Goal: Task Accomplishment & Management: Complete application form

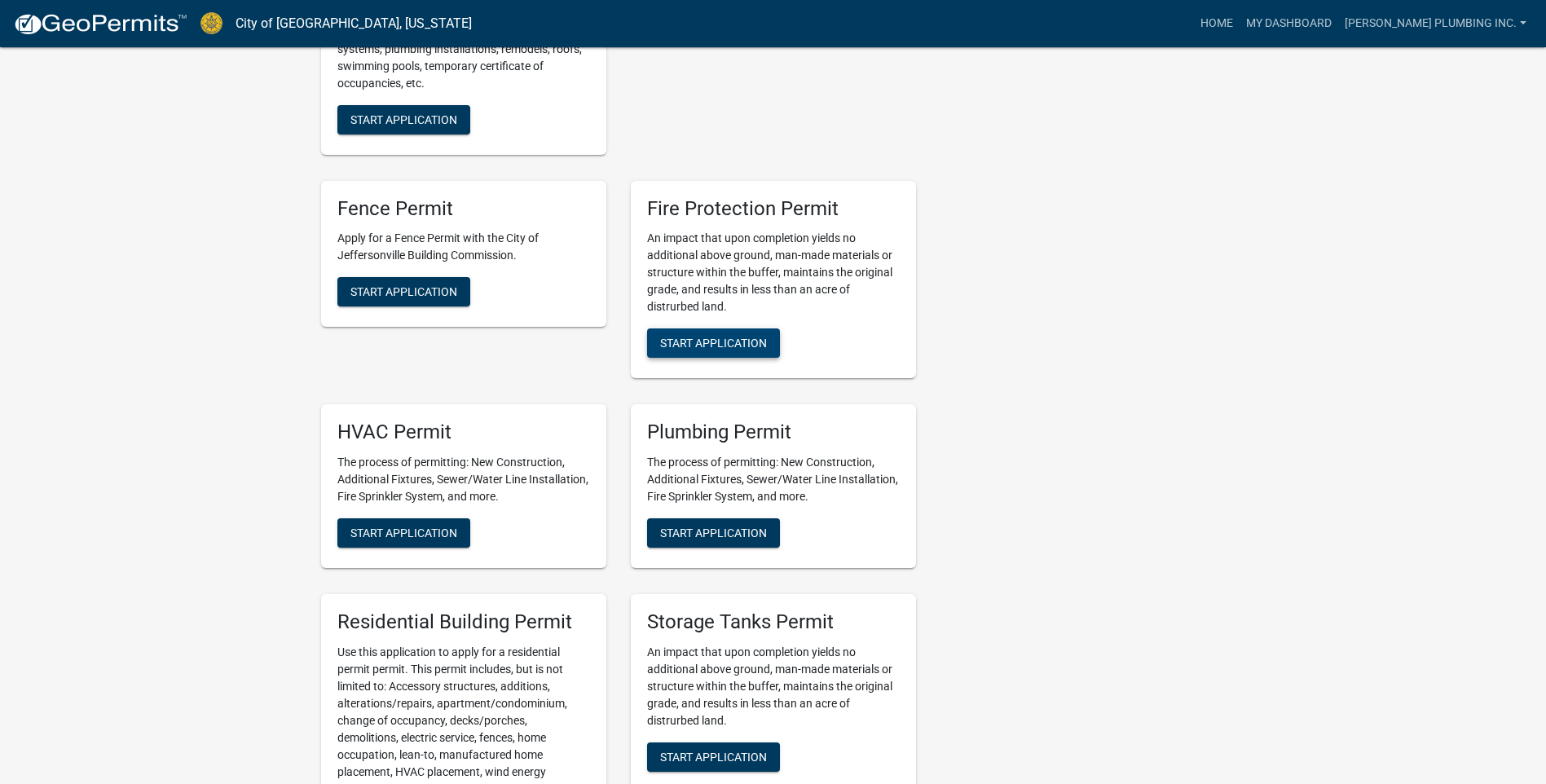
scroll to position [814, 0]
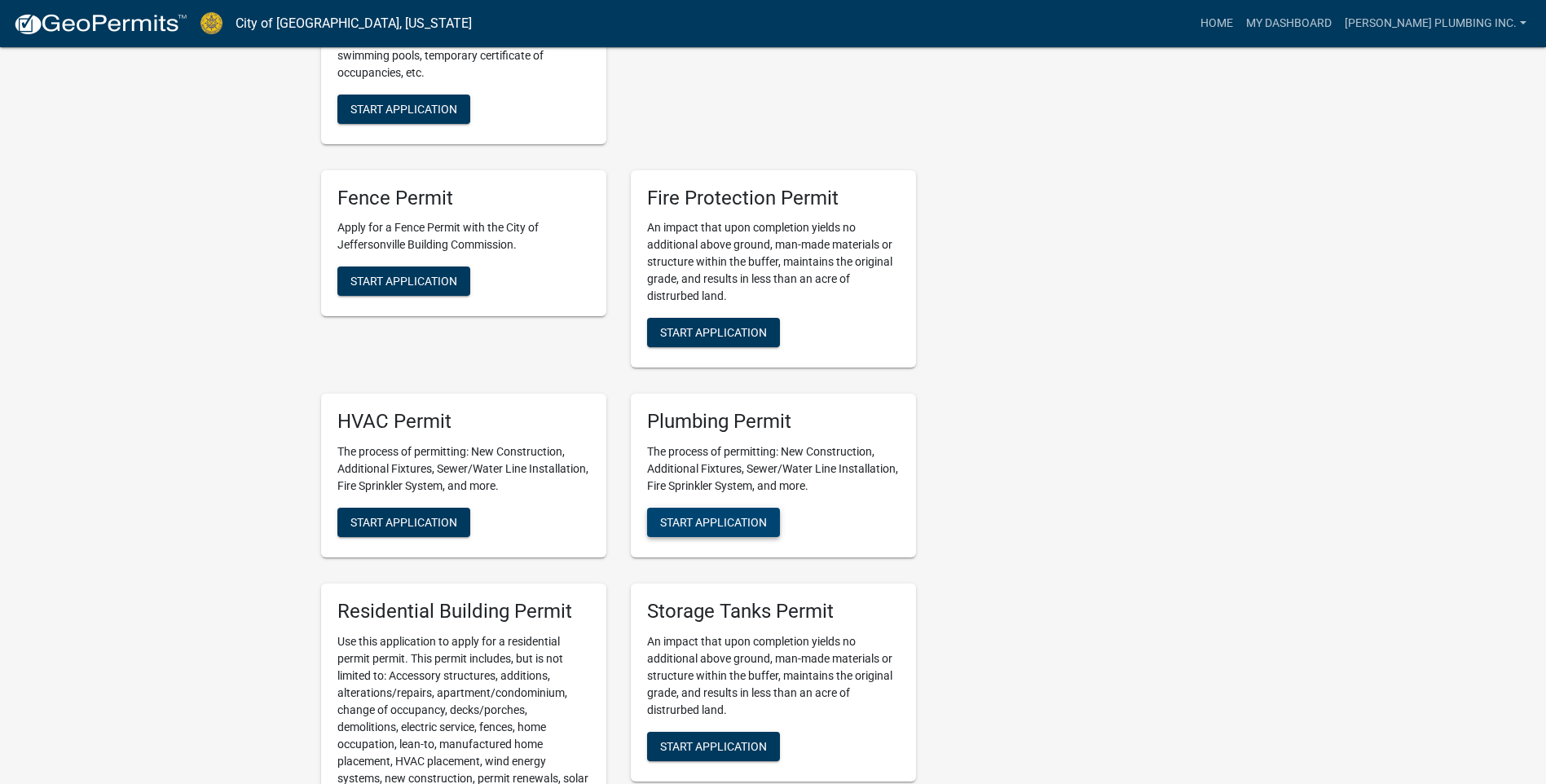
click at [724, 529] on span "Start Application" at bounding box center [713, 522] width 107 height 13
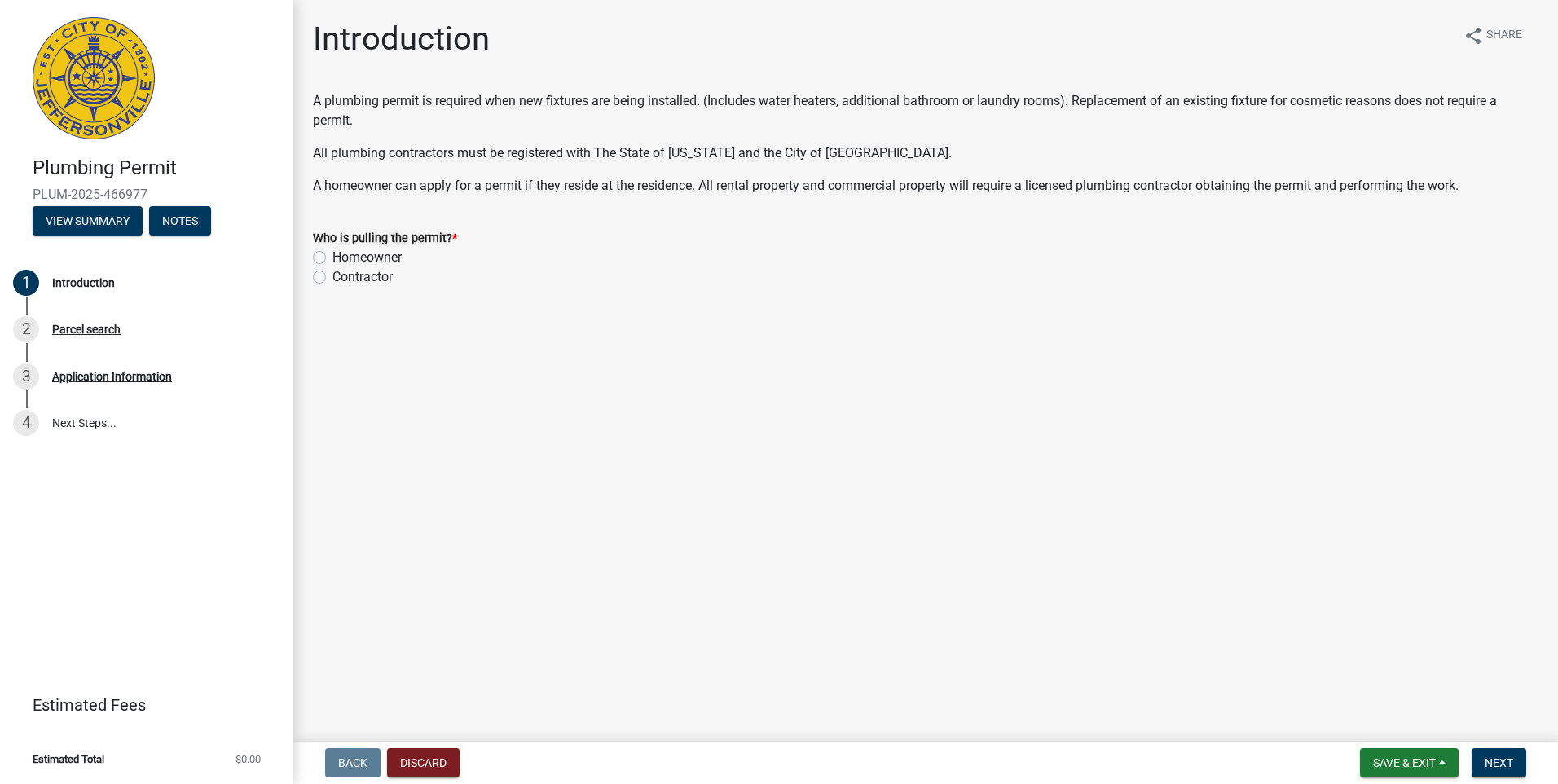
drag, startPoint x: 318, startPoint y: 279, endPoint x: 529, endPoint y: 323, distance: 215.5
click at [332, 279] on label "Contractor" at bounding box center [362, 277] width 60 height 19
click at [332, 278] on input "Contractor" at bounding box center [337, 272] width 11 height 11
radio input "true"
click at [1496, 766] on span "Next" at bounding box center [1499, 762] width 29 height 13
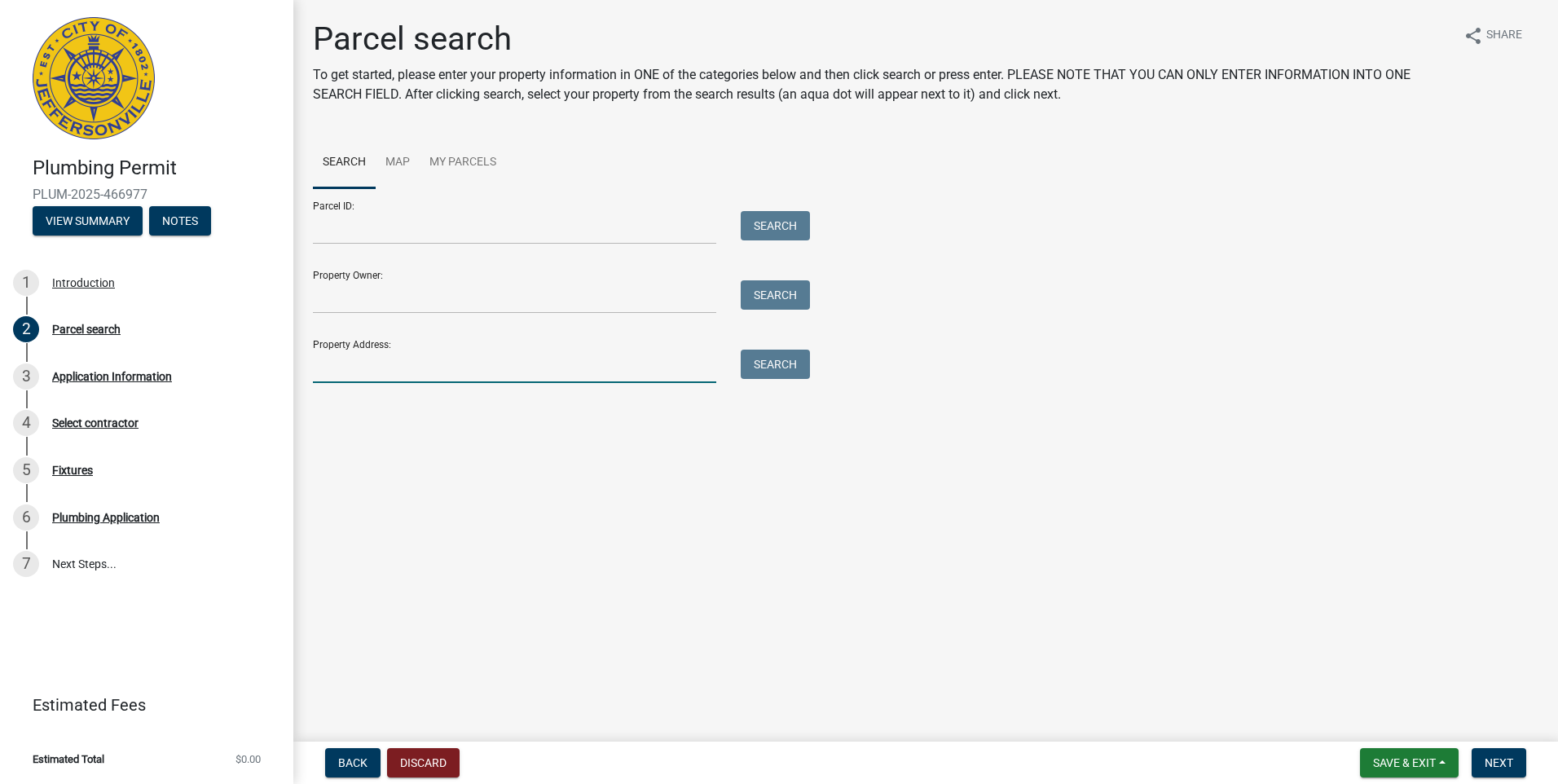
drag, startPoint x: 343, startPoint y: 365, endPoint x: 321, endPoint y: 358, distance: 23.1
click at [343, 365] on input "Property Address:" at bounding box center [514, 366] width 403 height 34
type input "2323 [PERSON_NAME]"
click at [756, 362] on button "Search" at bounding box center [776, 364] width 69 height 30
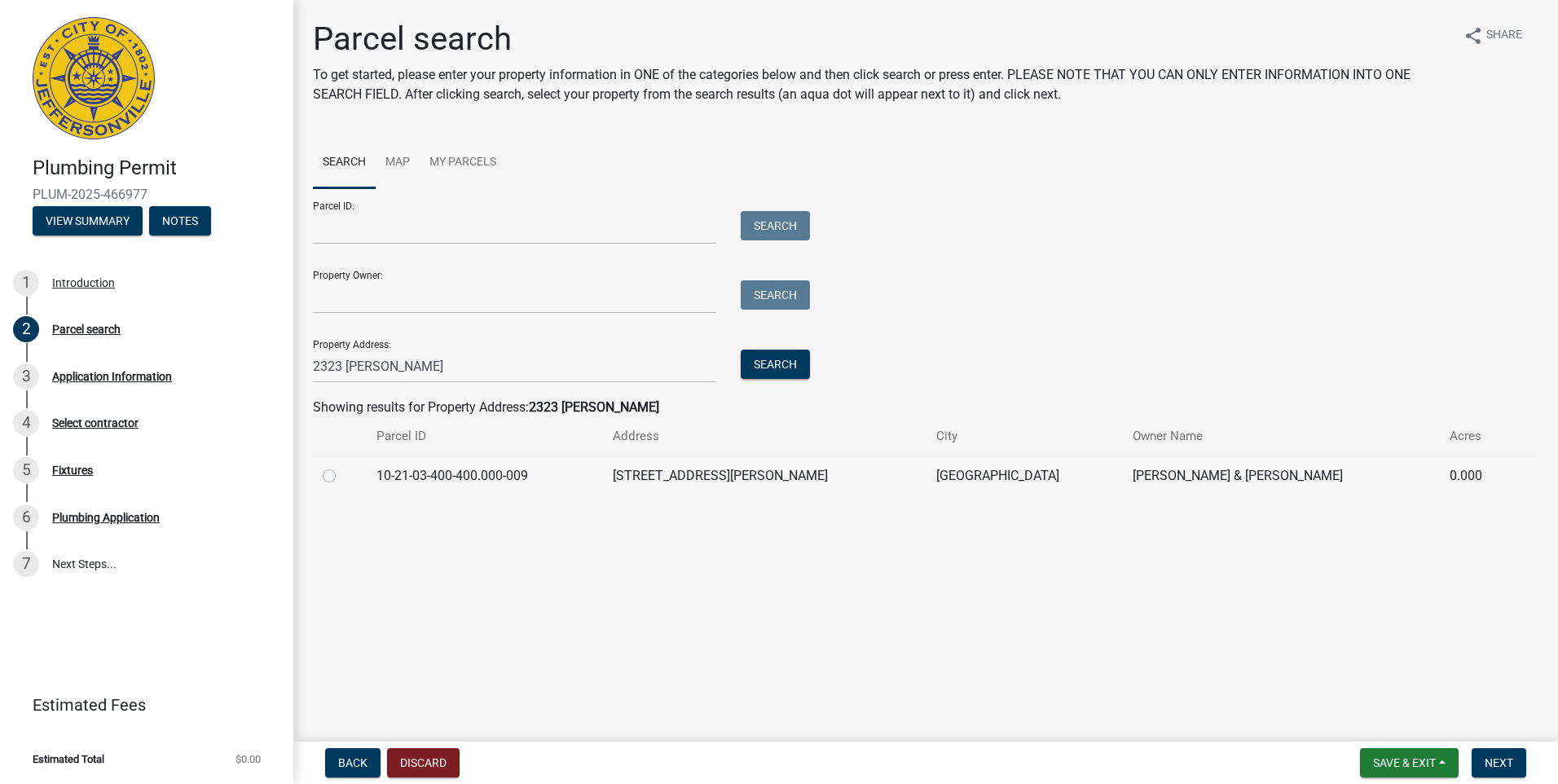
drag, startPoint x: 329, startPoint y: 474, endPoint x: 360, endPoint y: 485, distance: 32.9
click at [343, 466] on label at bounding box center [343, 466] width 0 height 0
click at [343, 474] on input "radio" at bounding box center [348, 471] width 11 height 11
radio input "true"
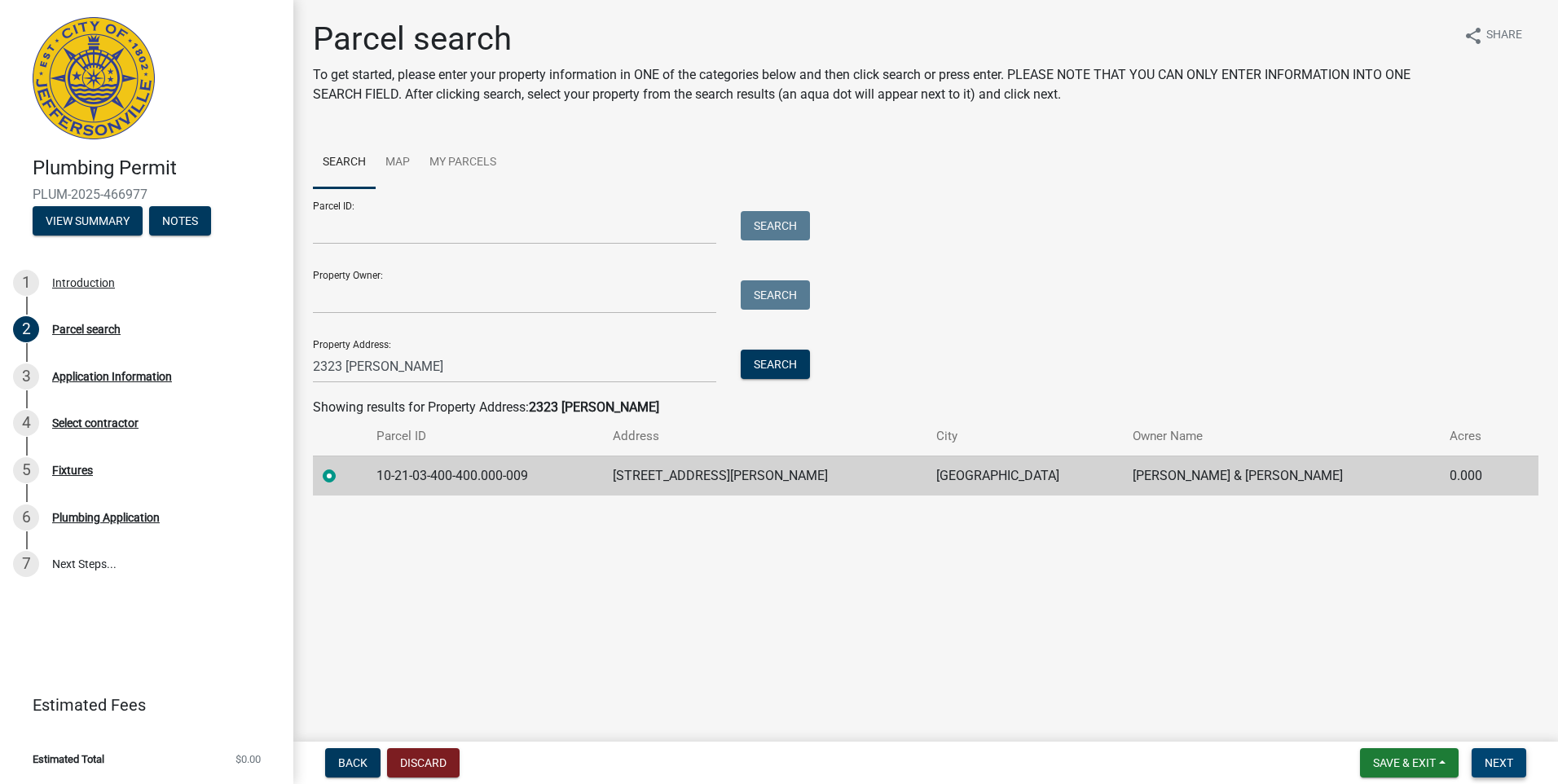
click at [1495, 762] on span "Next" at bounding box center [1499, 762] width 29 height 13
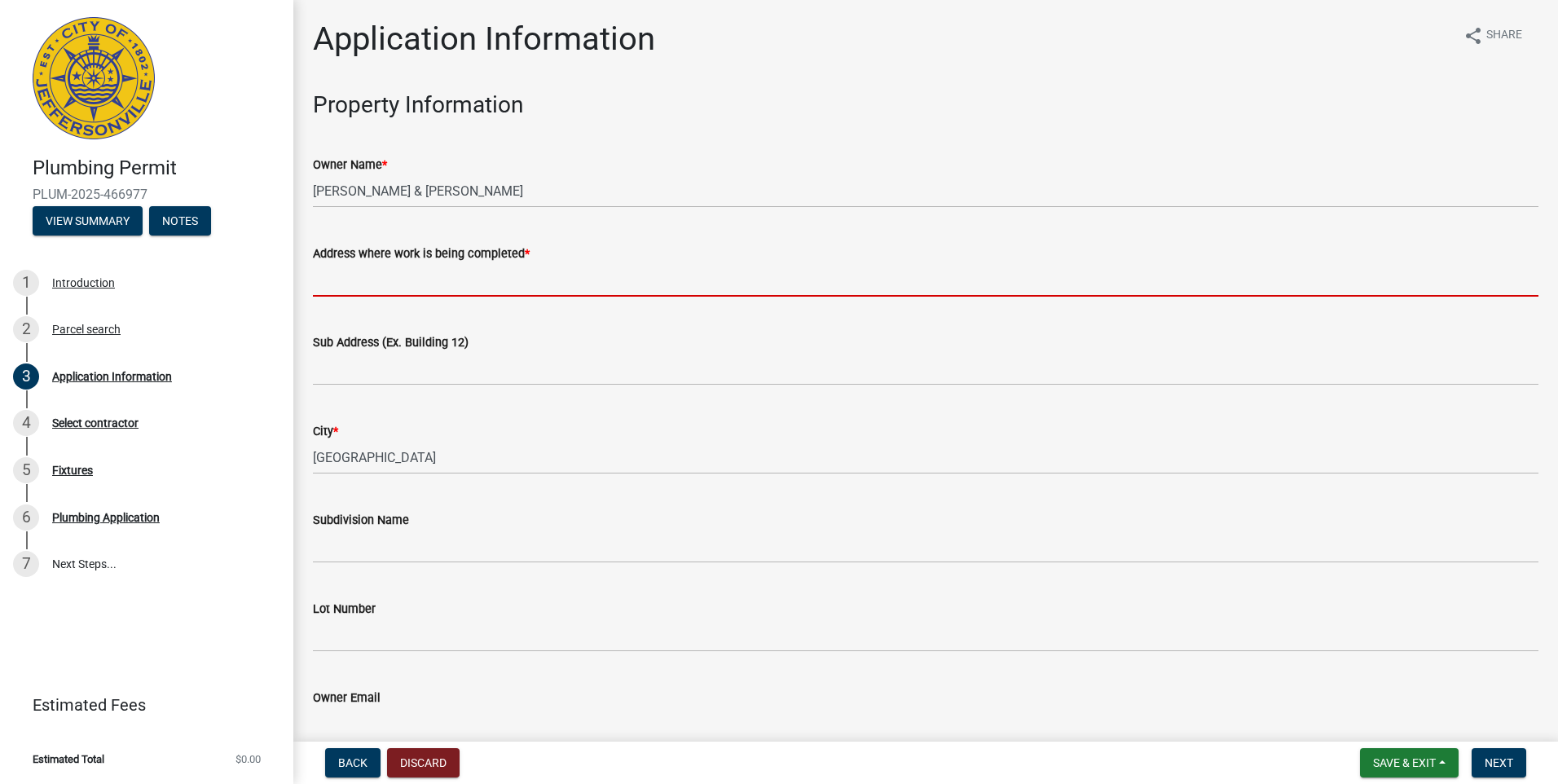
click at [358, 276] on input "Address where work is being completed *" at bounding box center [925, 280] width 1226 height 34
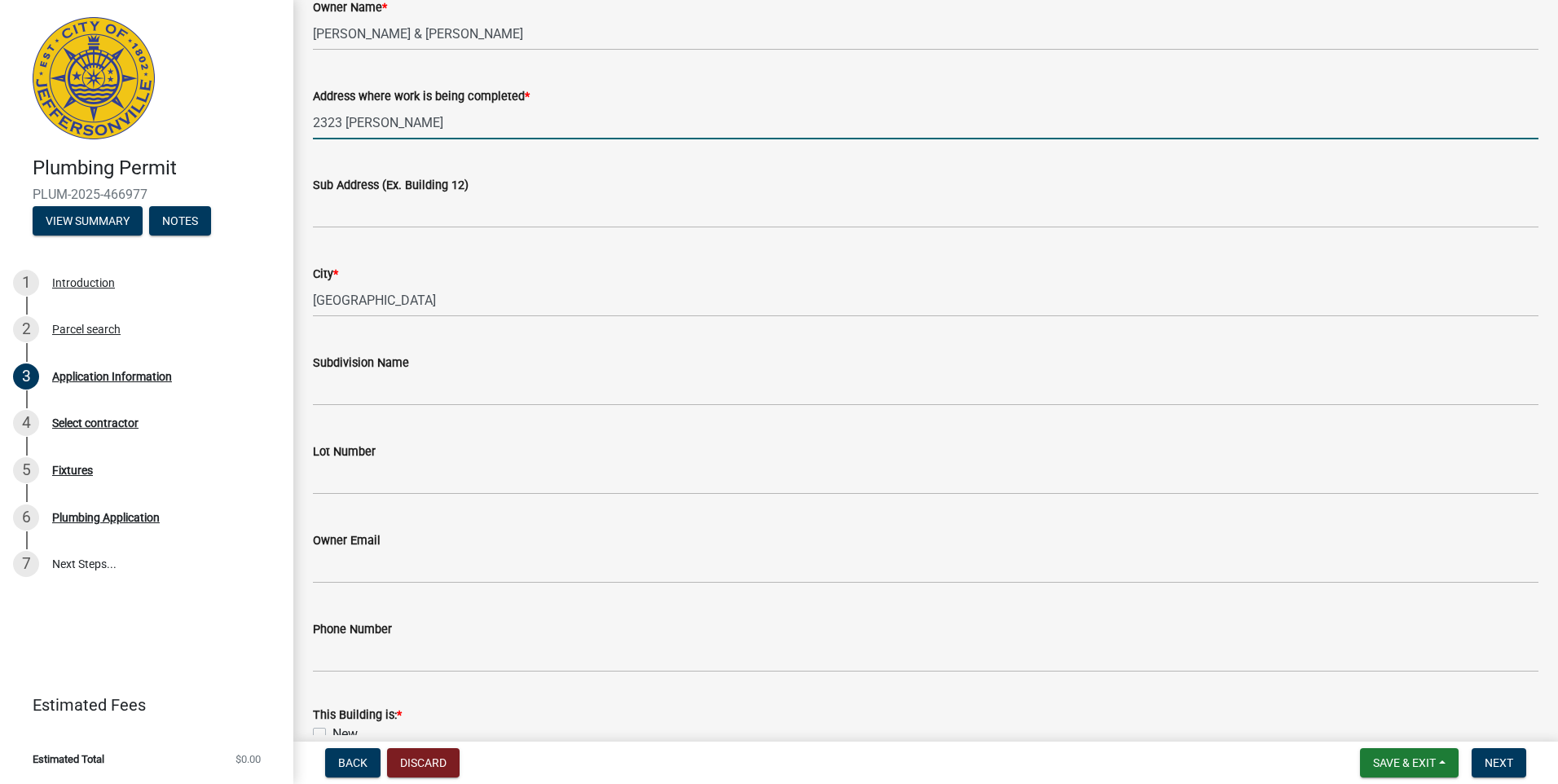
scroll to position [435, 0]
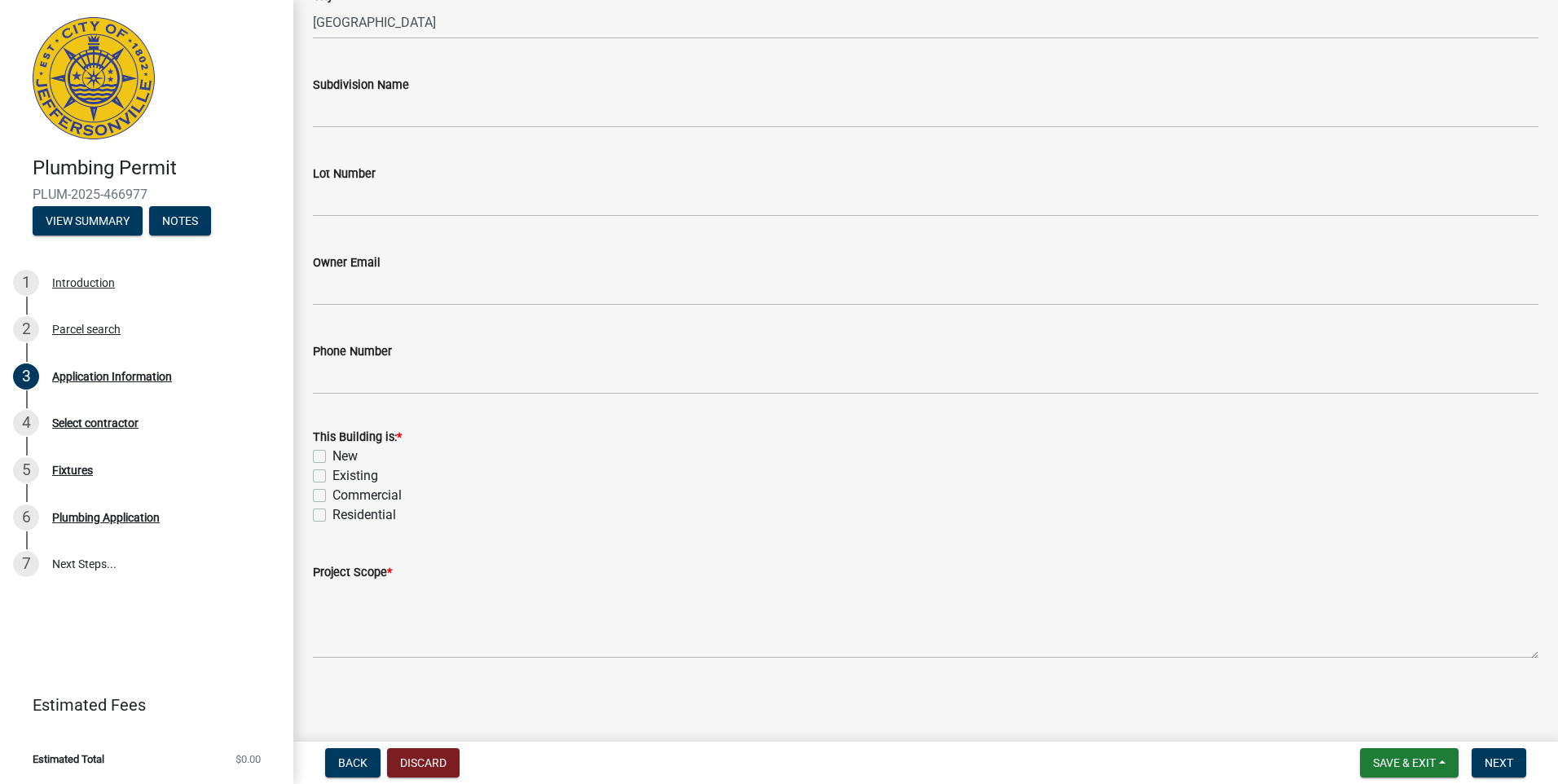
type input "2323 [PERSON_NAME]"
drag, startPoint x: 316, startPoint y: 475, endPoint x: 324, endPoint y: 524, distance: 49.6
click at [332, 478] on label "Existing" at bounding box center [355, 475] width 46 height 19
click at [332, 477] on input "Existing" at bounding box center [337, 471] width 11 height 11
checkbox input "true"
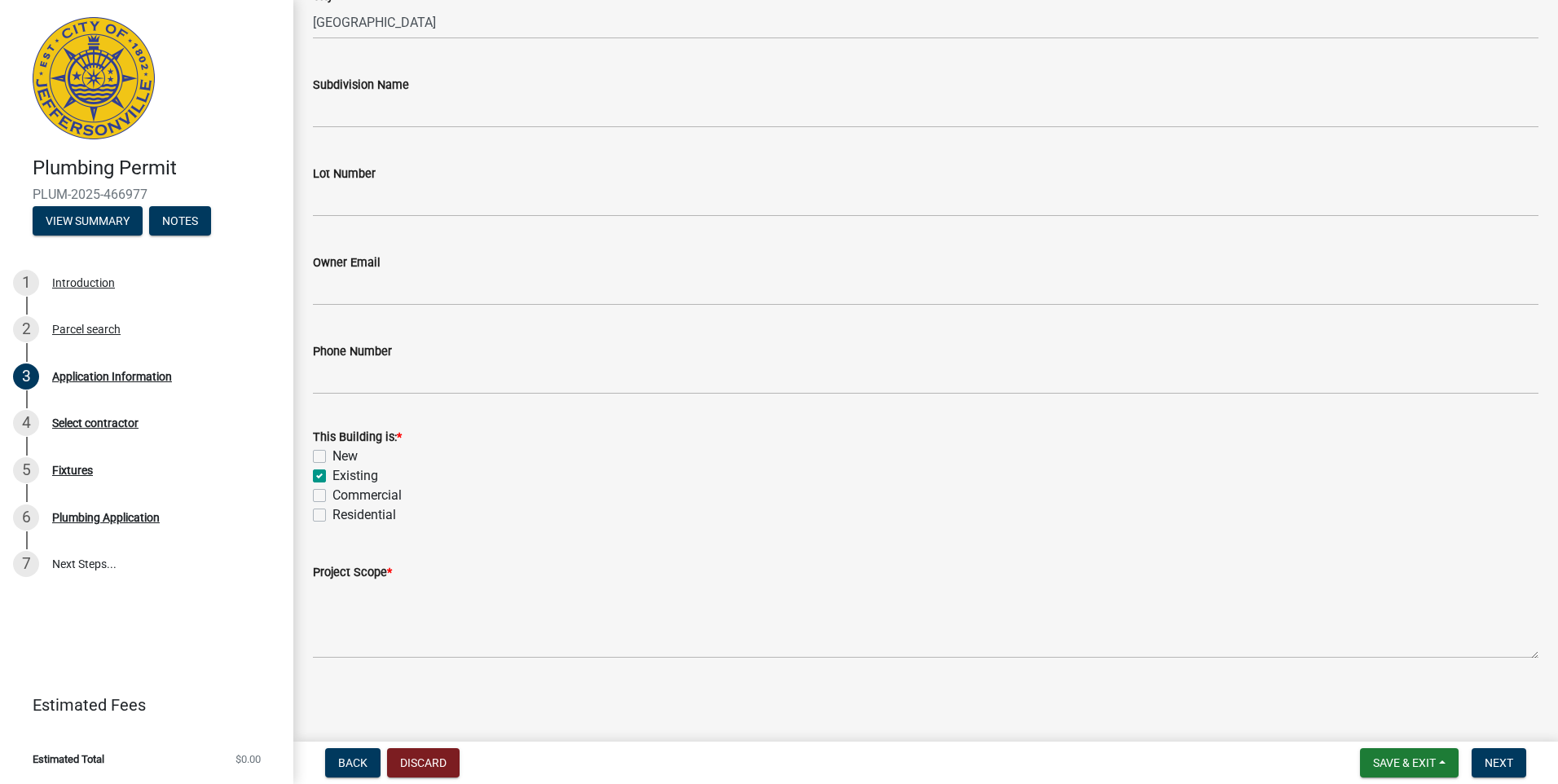
checkbox input "false"
checkbox input "true"
checkbox input "false"
drag, startPoint x: 322, startPoint y: 514, endPoint x: 357, endPoint y: 569, distance: 65.2
click at [332, 516] on label "Residential" at bounding box center [364, 514] width 63 height 19
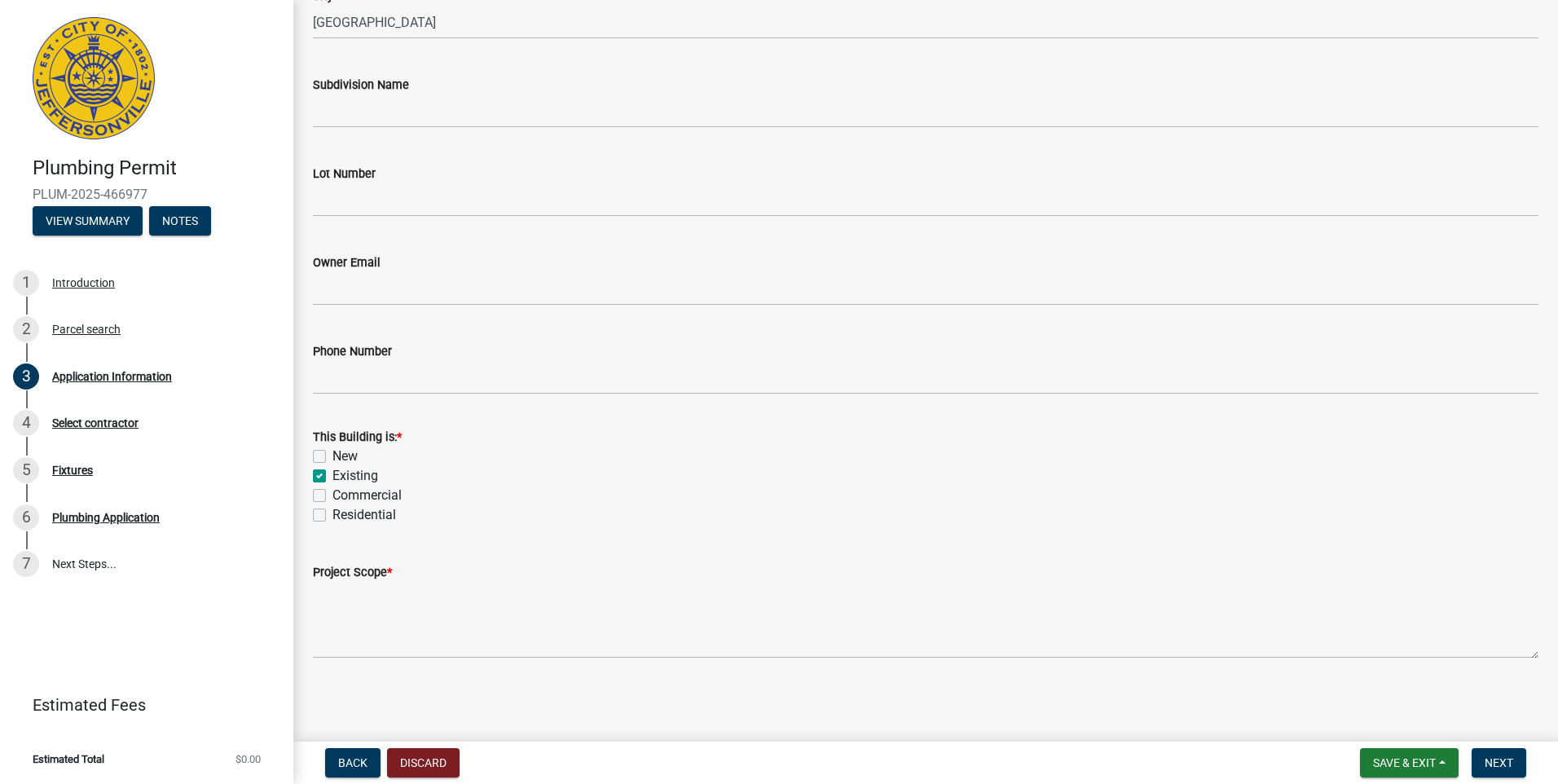
click at [332, 516] on input "Residential" at bounding box center [337, 510] width 11 height 11
checkbox input "true"
checkbox input "false"
checkbox input "true"
checkbox input "false"
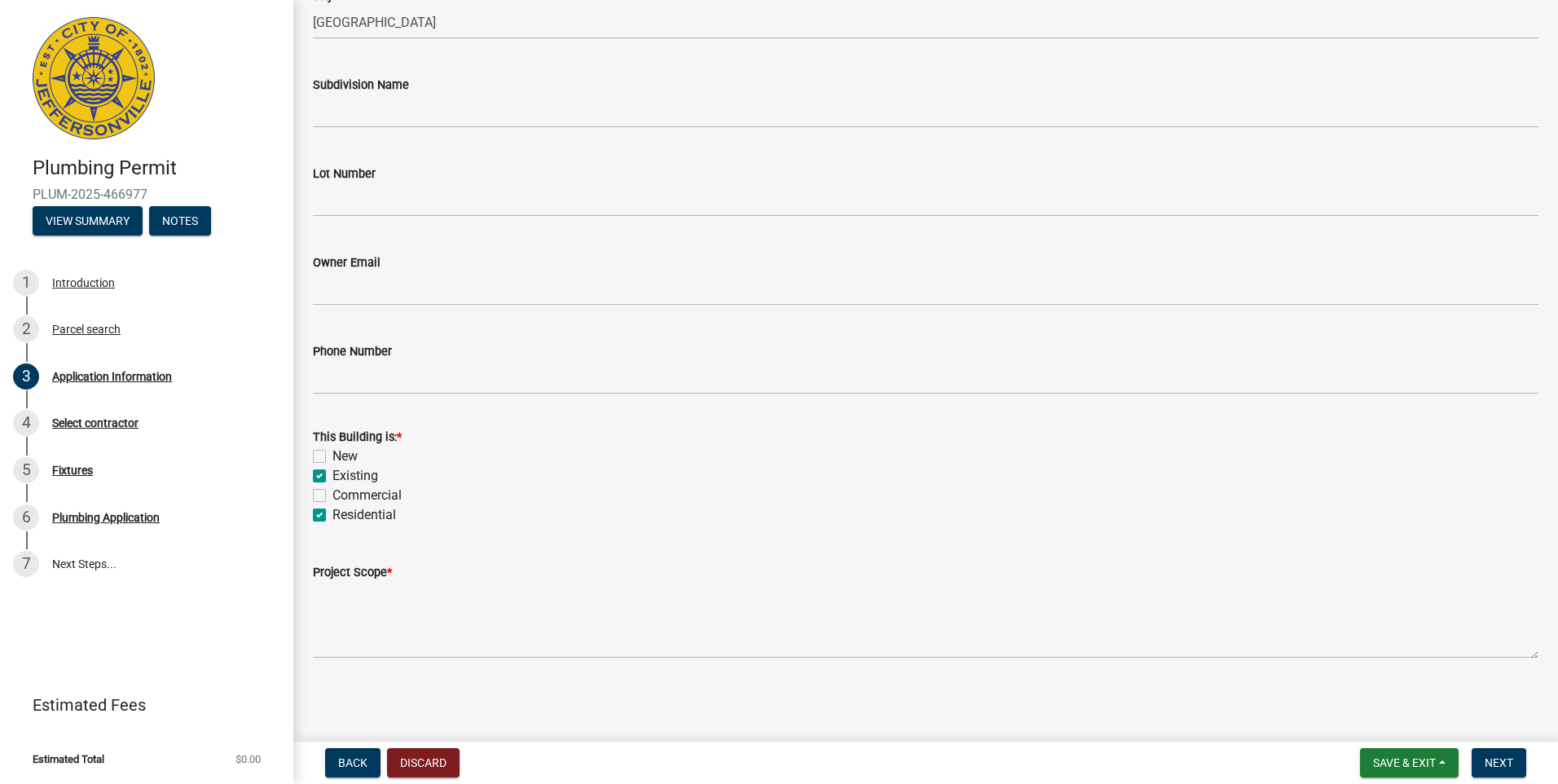
checkbox input "true"
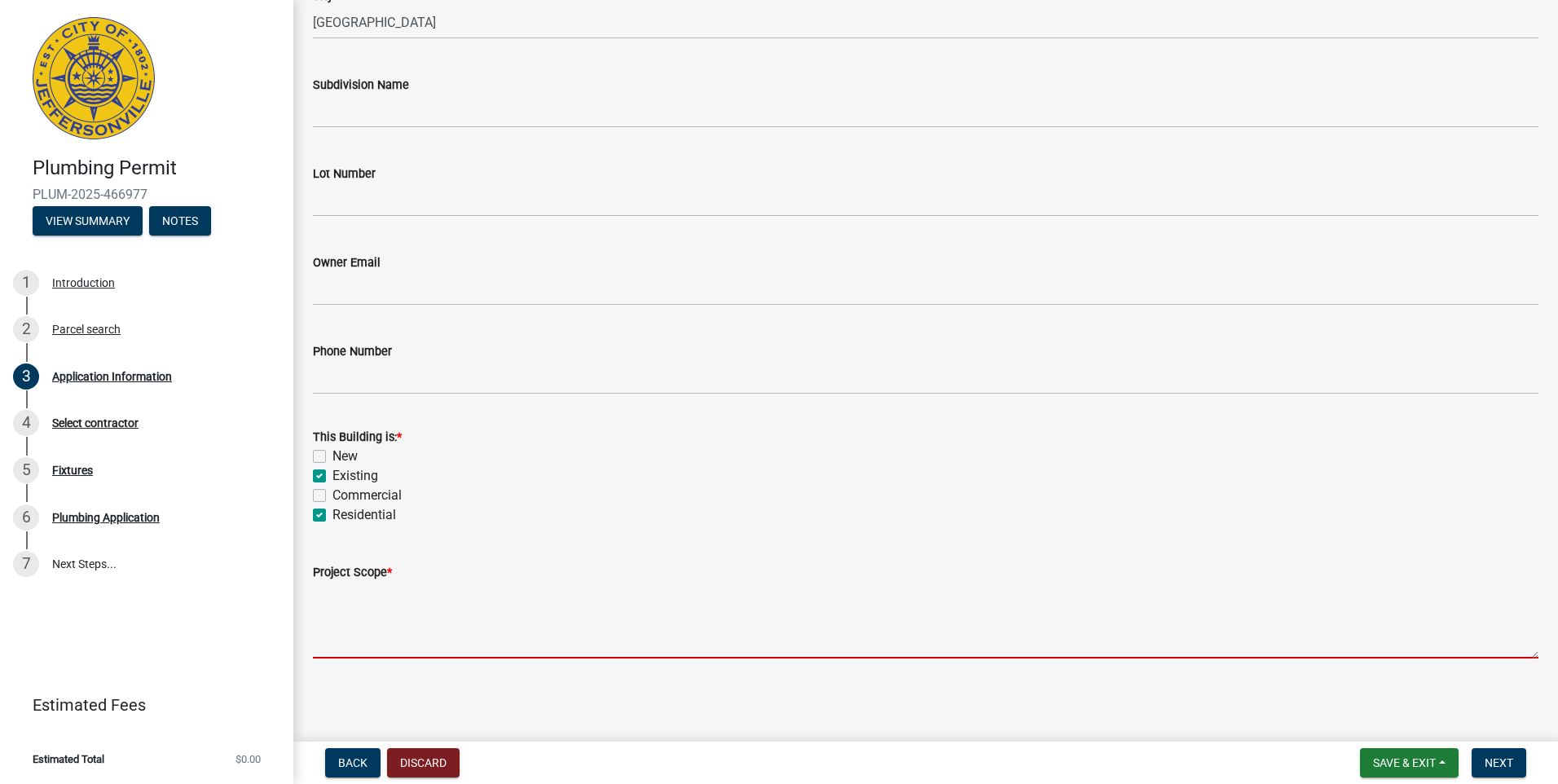
click at [365, 629] on textarea "Project Scope *" at bounding box center [925, 620] width 1226 height 77
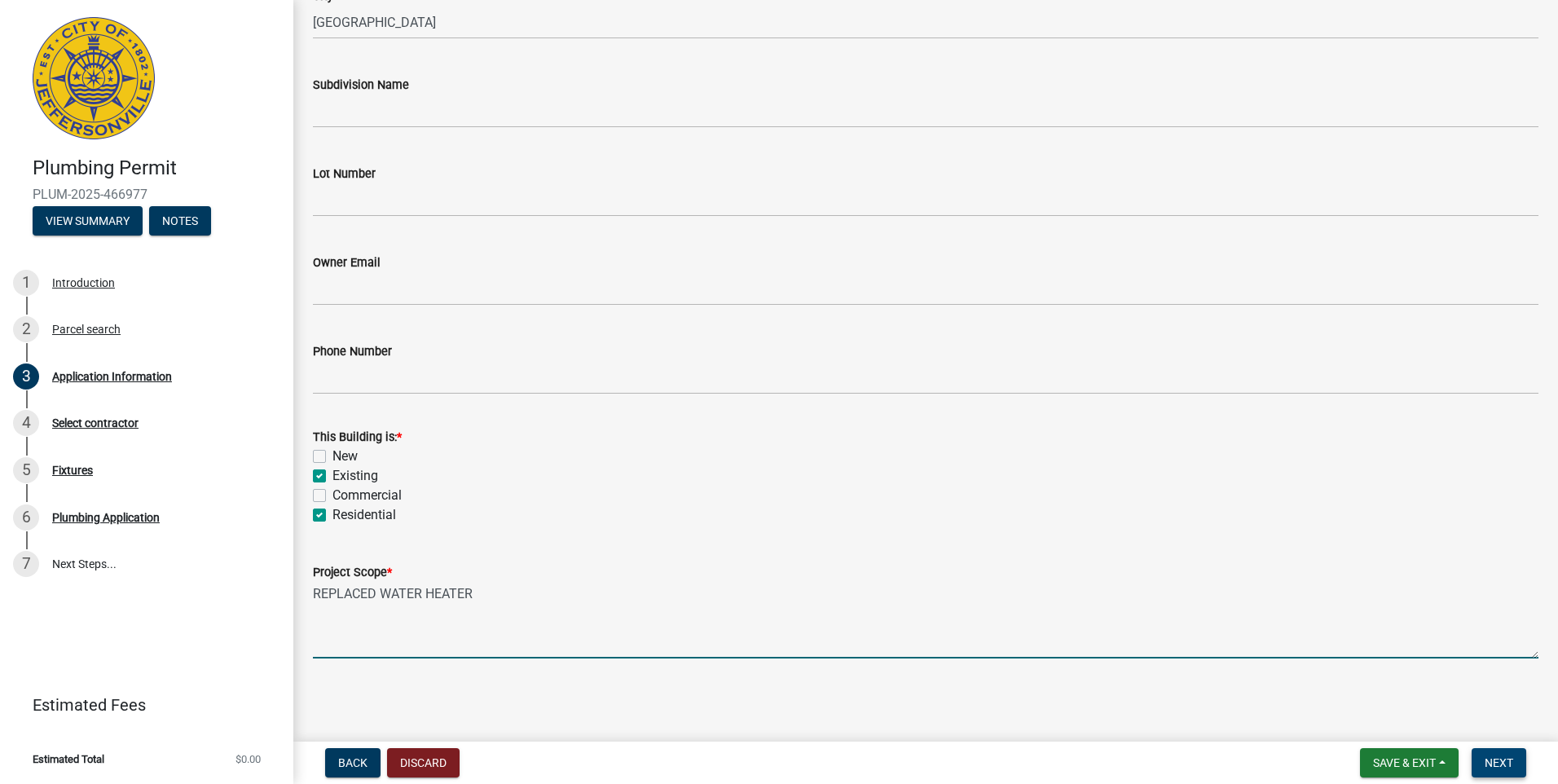
type textarea "REPLACED WATER HEATER"
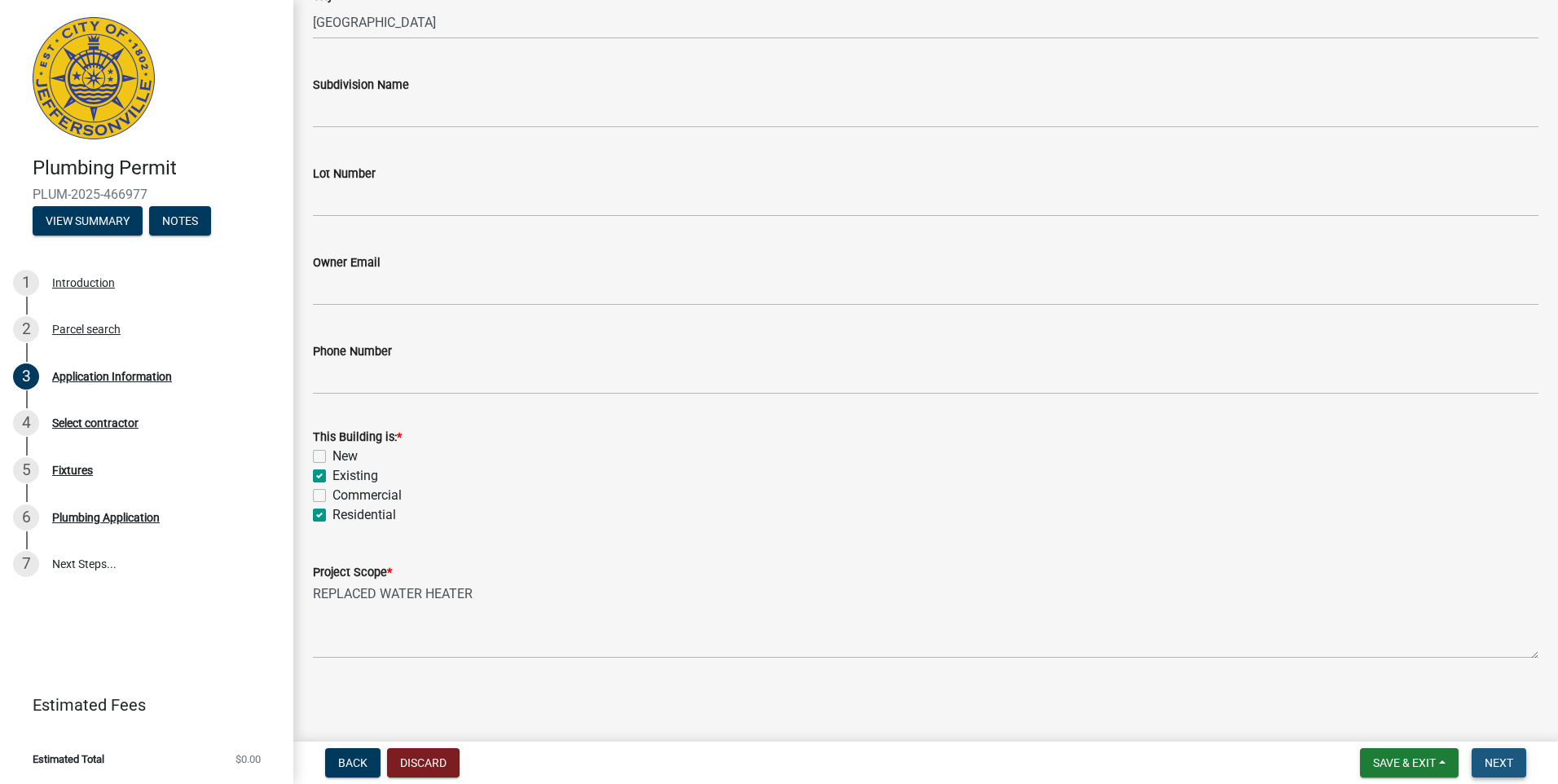
click at [1500, 764] on span "Next" at bounding box center [1499, 762] width 29 height 13
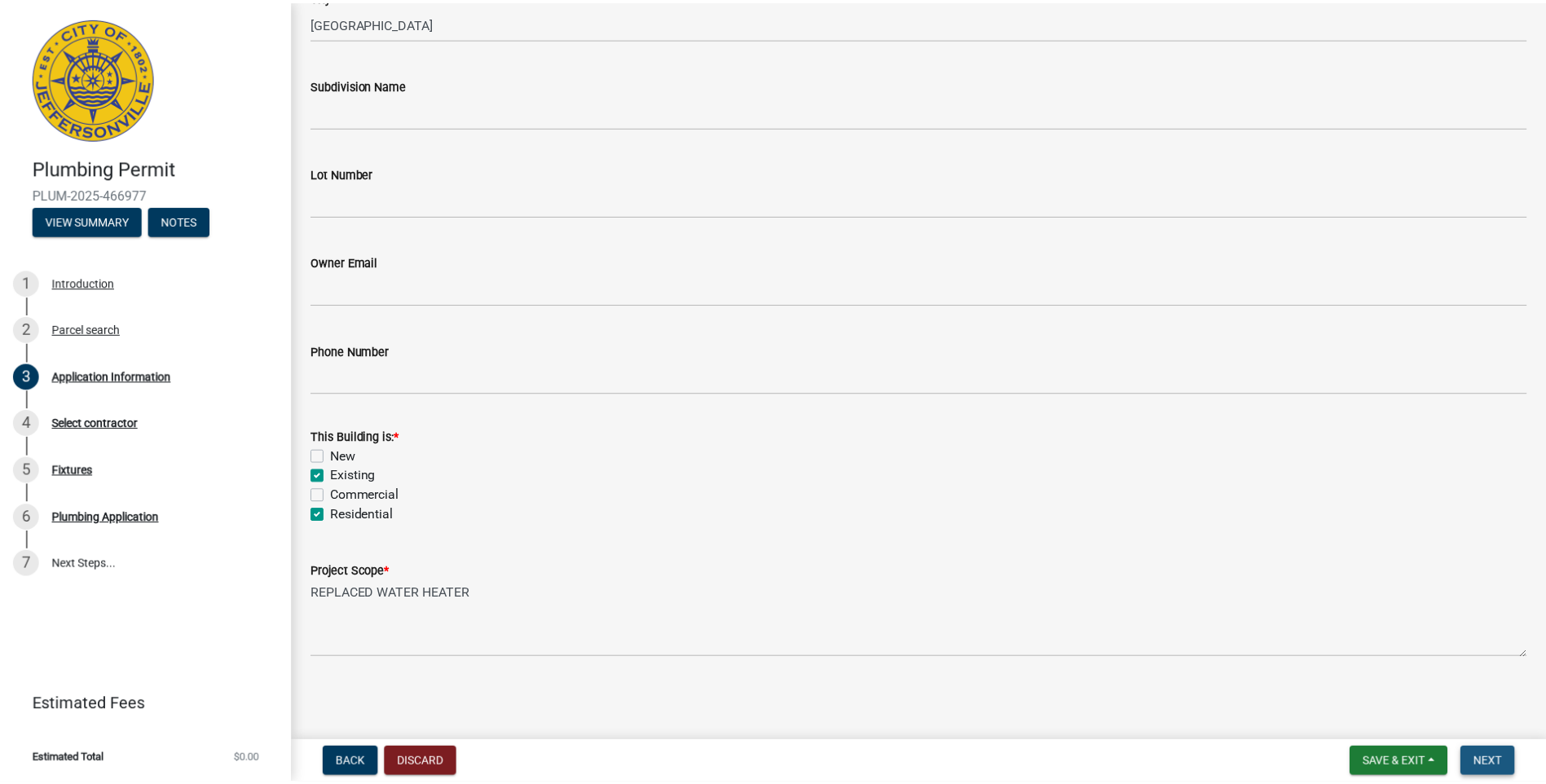
scroll to position [0, 0]
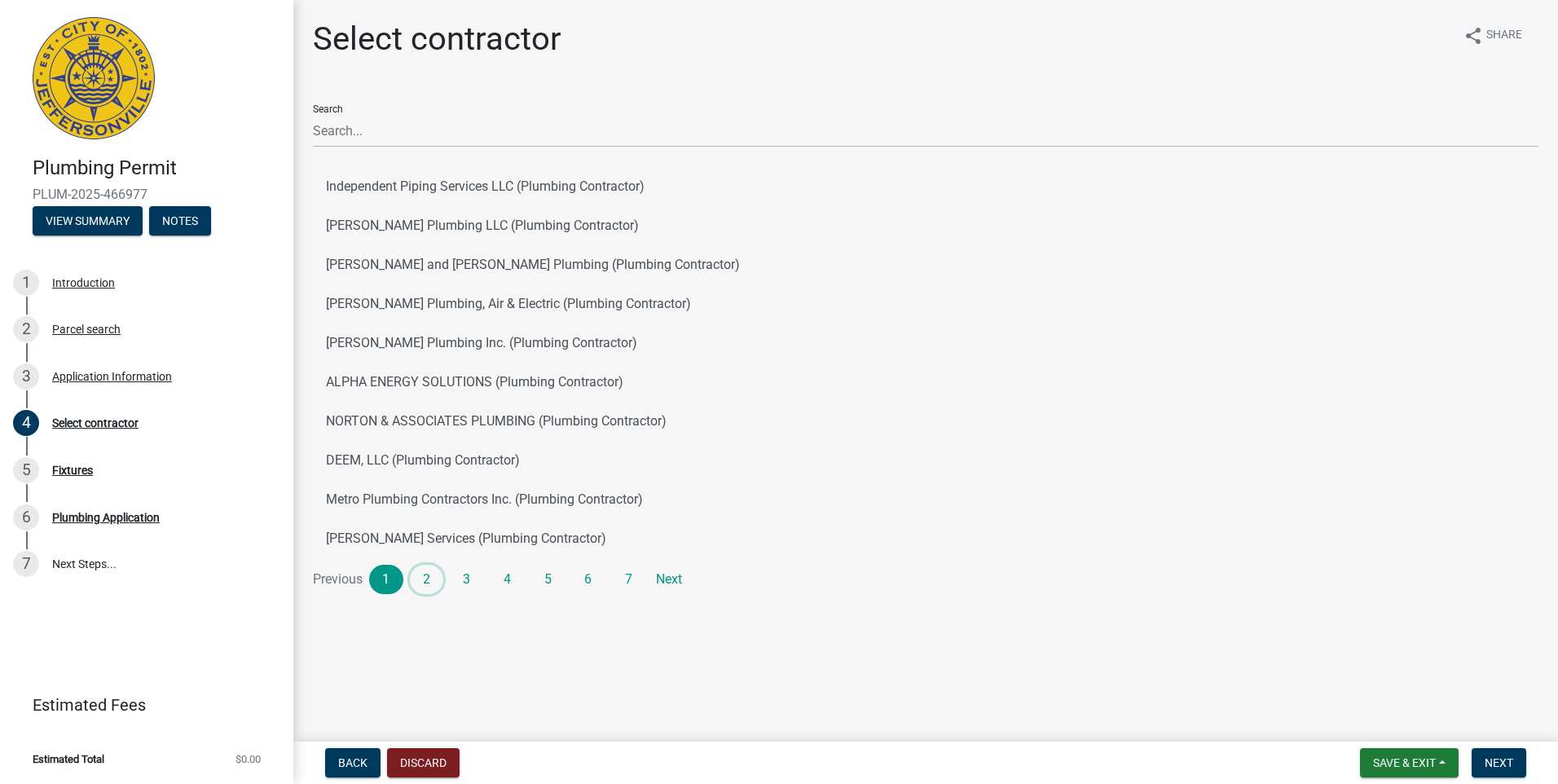
click at [426, 577] on link "2" at bounding box center [427, 579] width 34 height 30
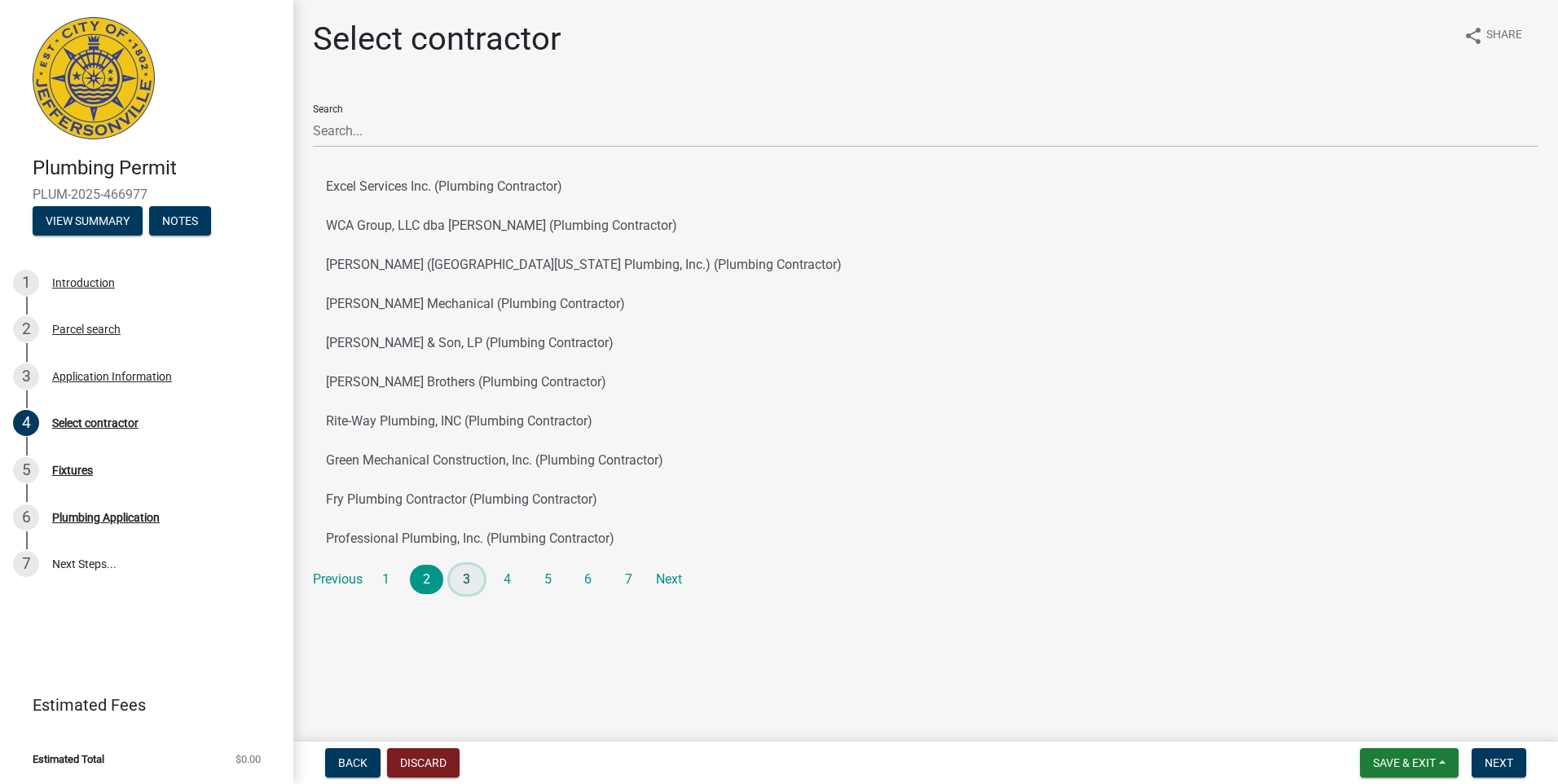
click at [468, 579] on link "3" at bounding box center [467, 579] width 34 height 30
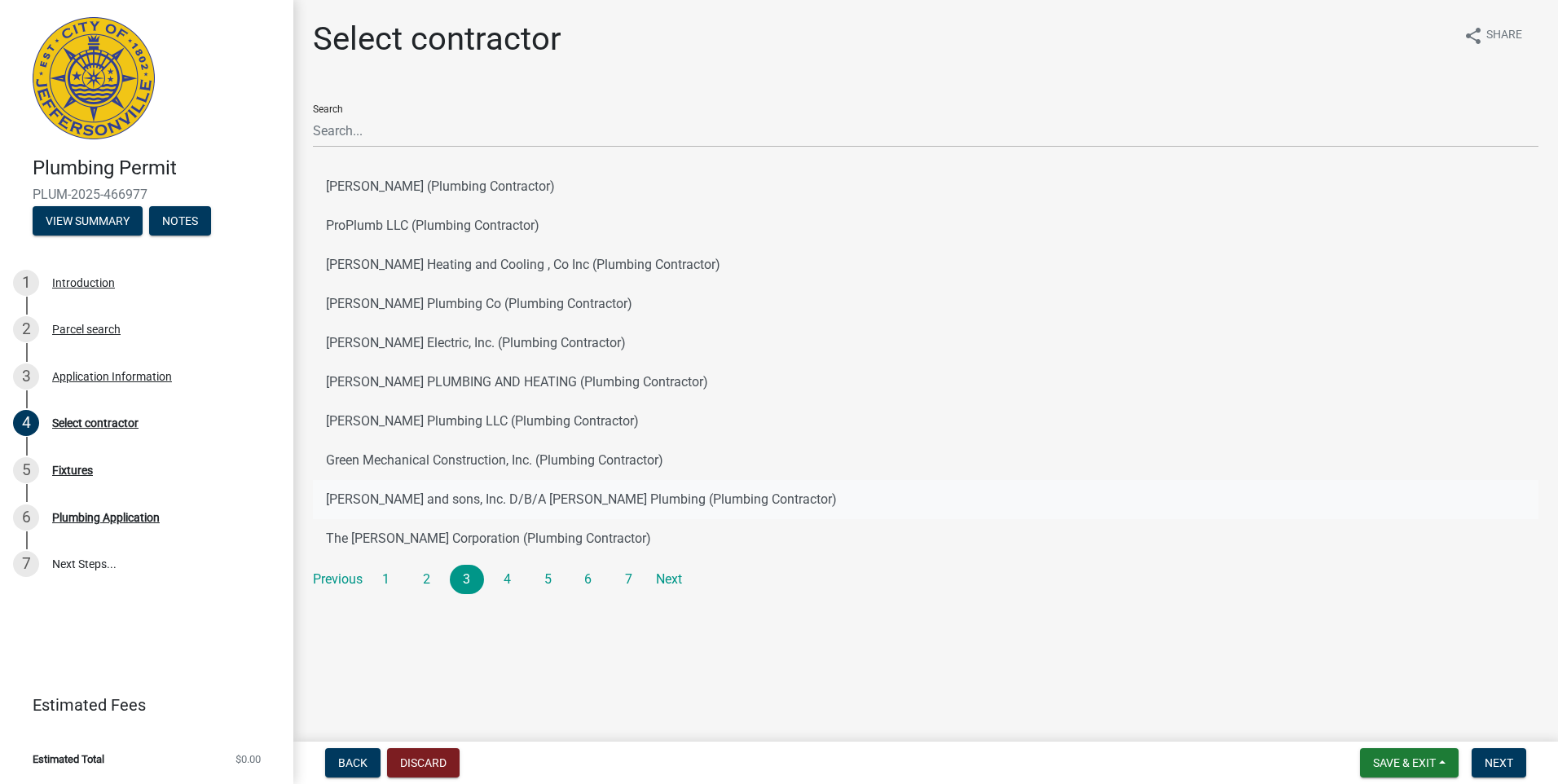
click at [392, 502] on button "[PERSON_NAME] and sons, Inc. D/B/A [PERSON_NAME] Plumbing (Plumbing Contractor)" at bounding box center [925, 499] width 1226 height 39
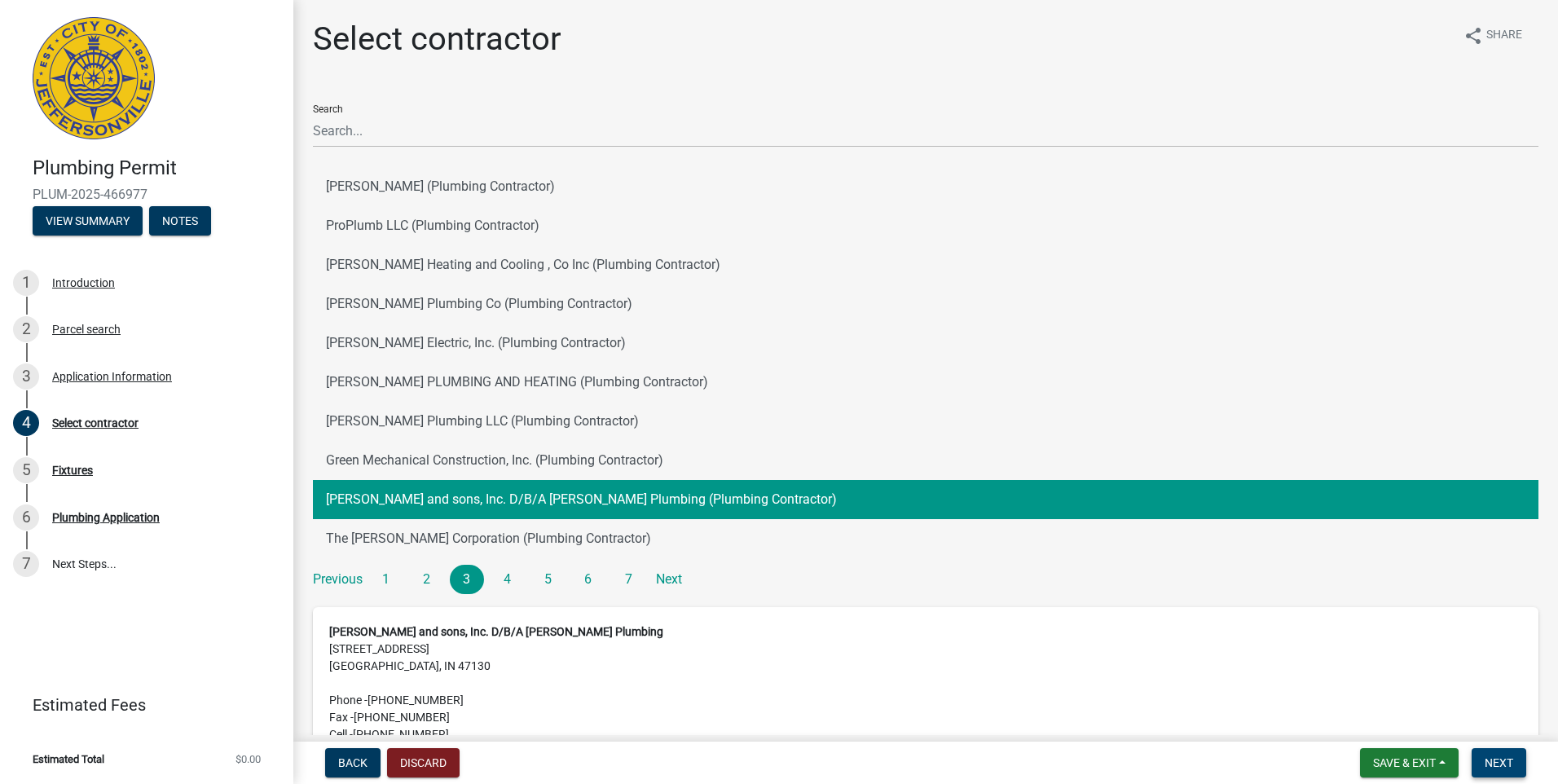
click at [1512, 767] on span "Next" at bounding box center [1499, 762] width 29 height 13
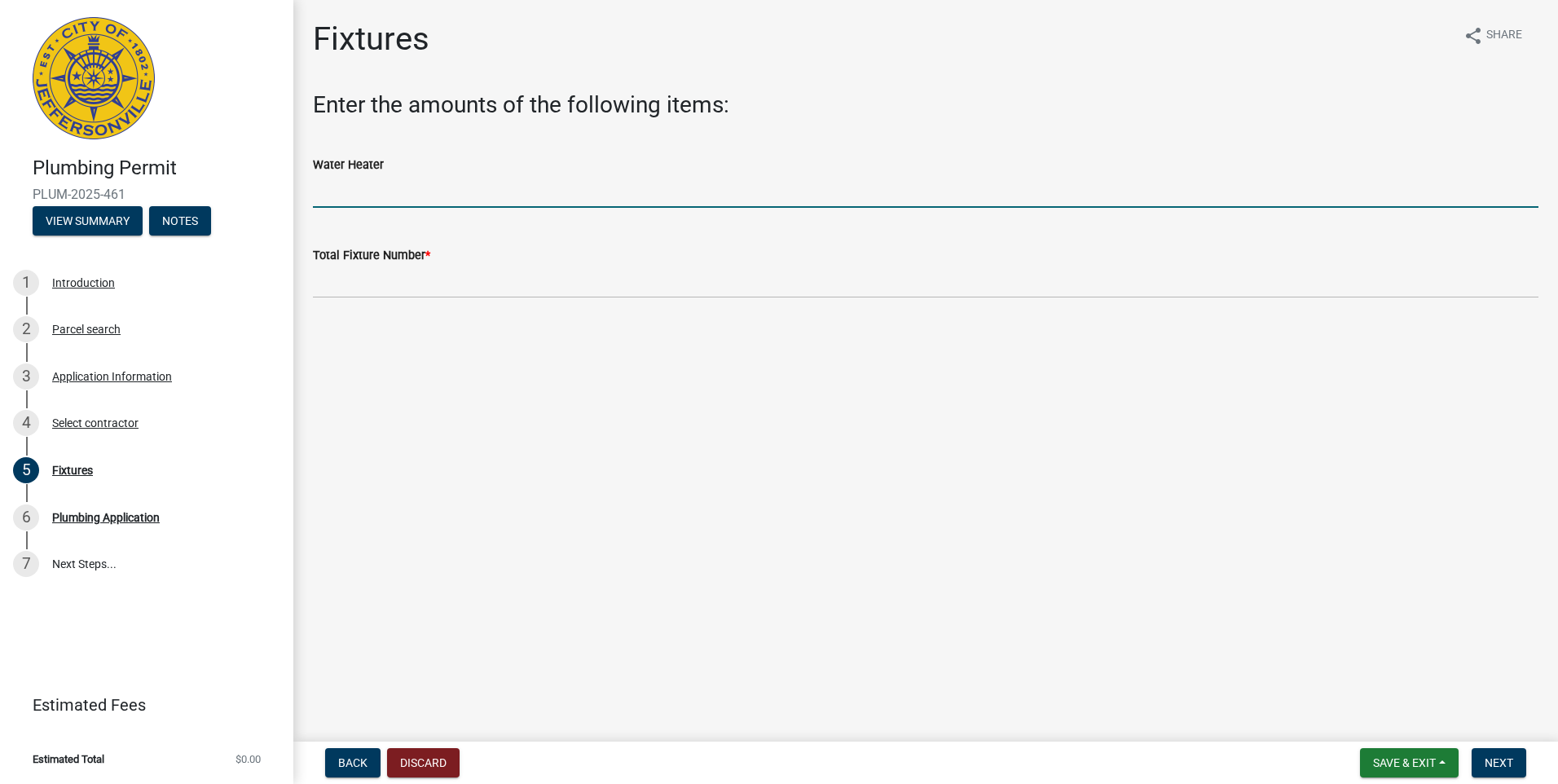
click at [348, 187] on input "text" at bounding box center [925, 191] width 1226 height 34
type input "1"
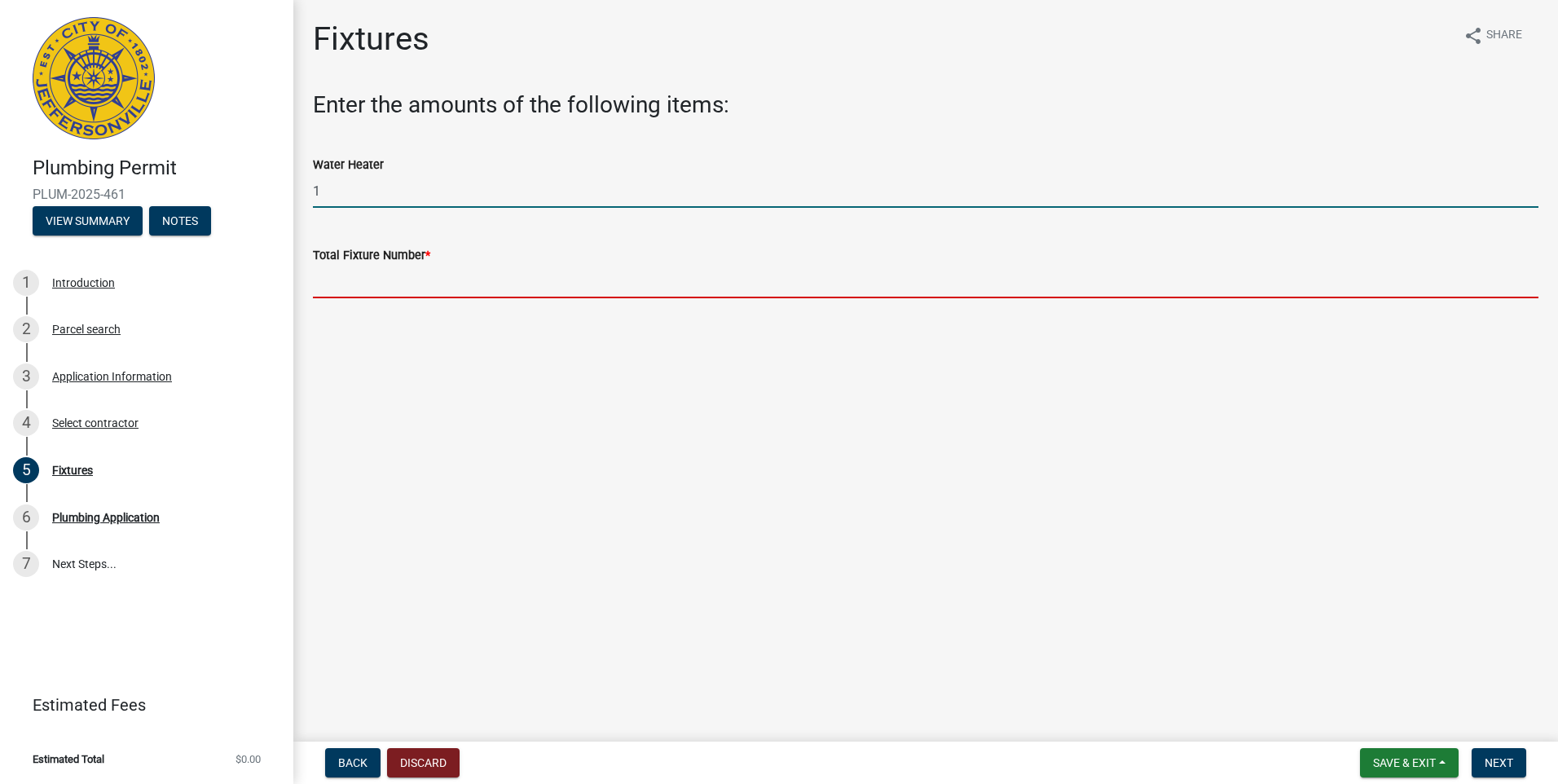
type input "1"
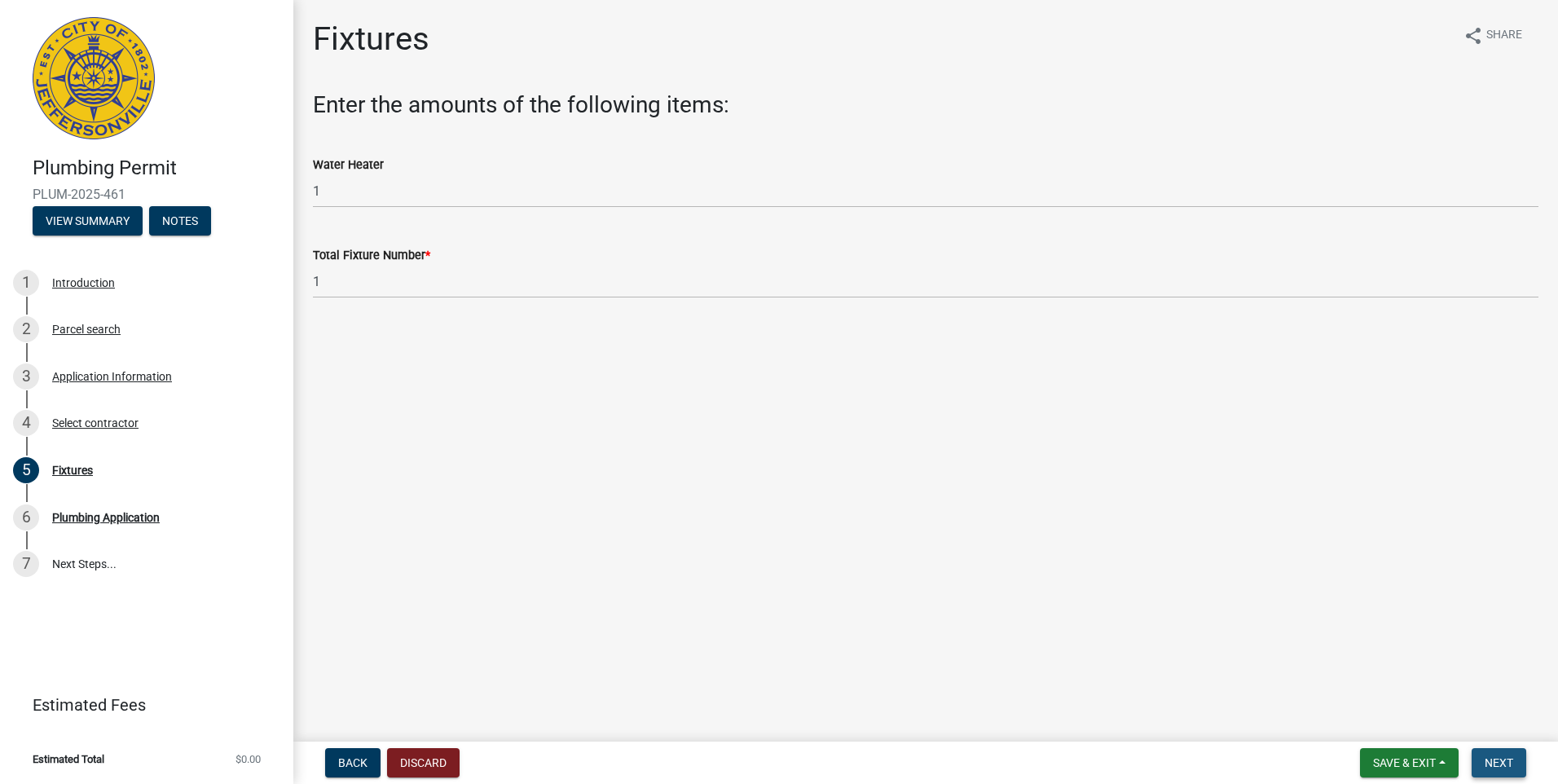
click at [1505, 760] on span "Next" at bounding box center [1499, 762] width 29 height 13
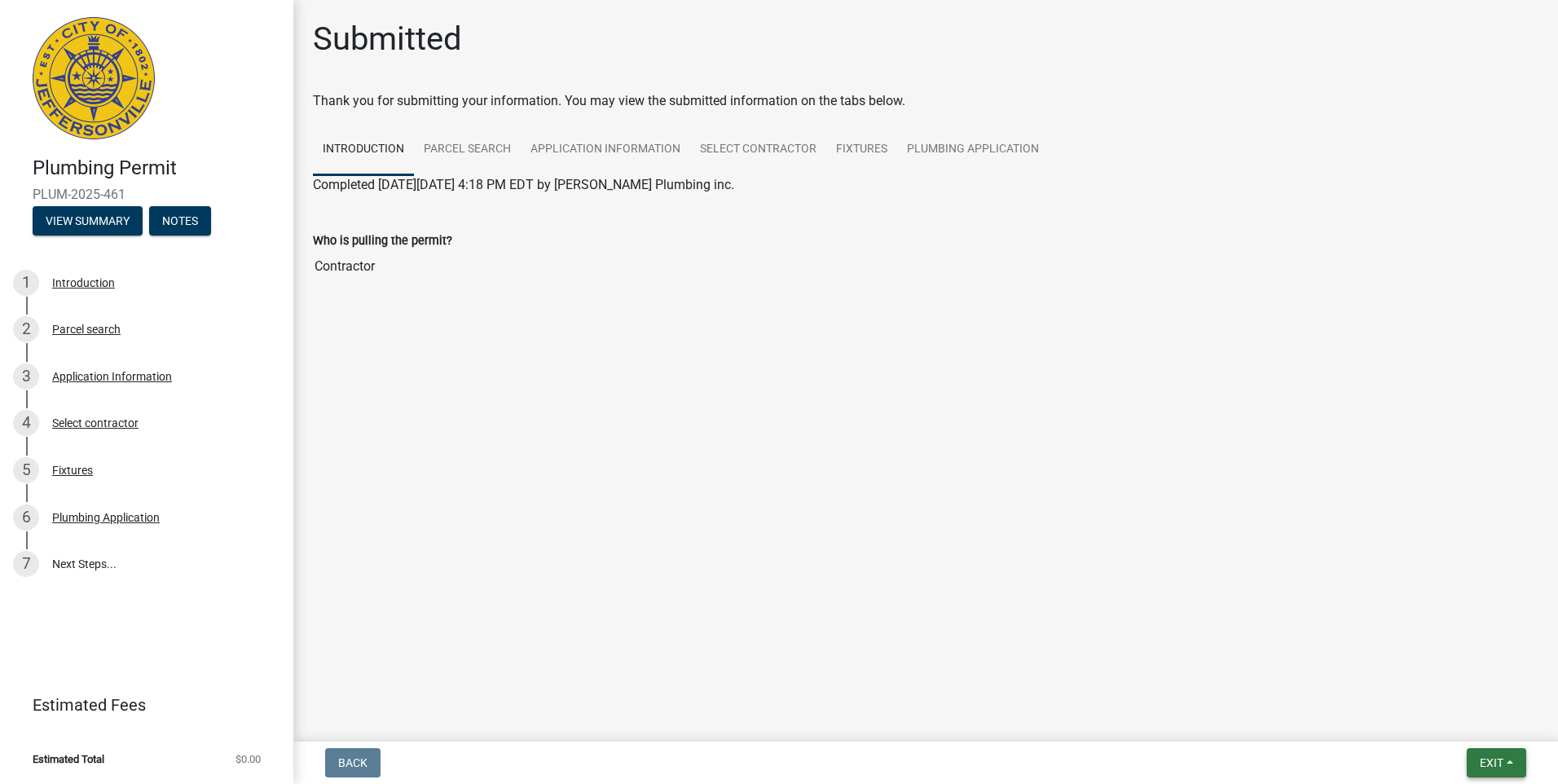
click at [1492, 765] on span "Exit" at bounding box center [1492, 762] width 24 height 13
click at [1457, 716] on button "Save & Exit" at bounding box center [1461, 721] width 130 height 39
